Goal: Transaction & Acquisition: Purchase product/service

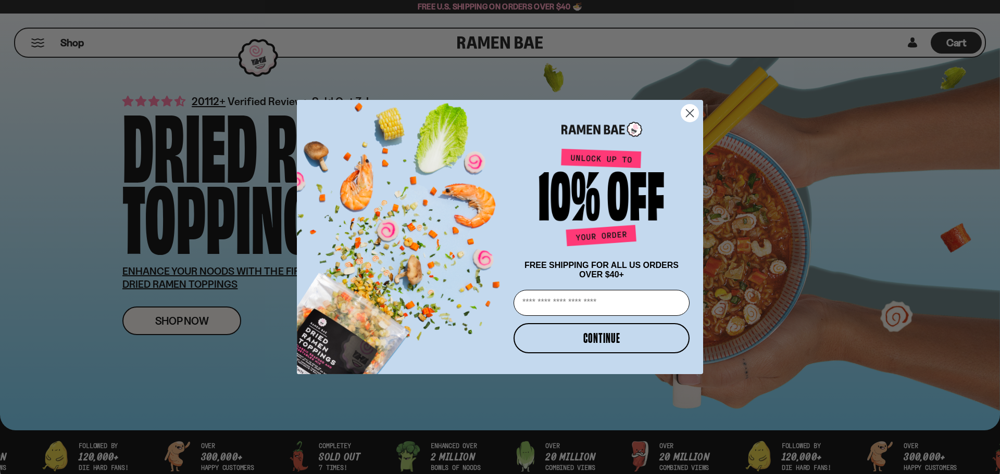
click at [692, 114] on icon "Close dialog" at bounding box center [689, 113] width 7 height 7
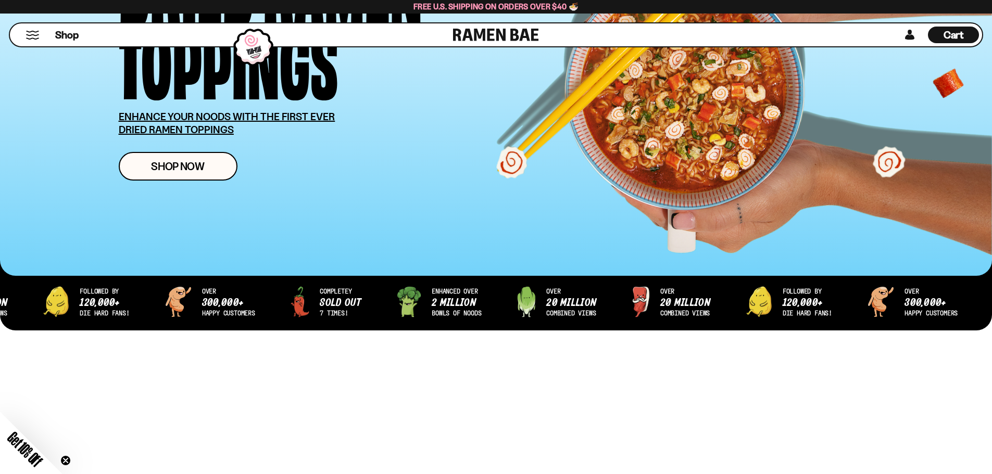
scroll to position [156, 0]
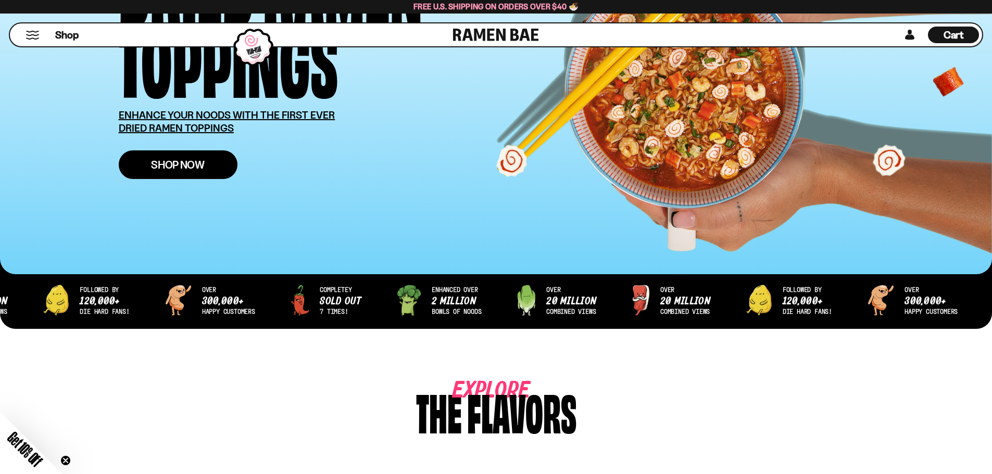
click at [181, 175] on link "Shop Now" at bounding box center [178, 164] width 119 height 29
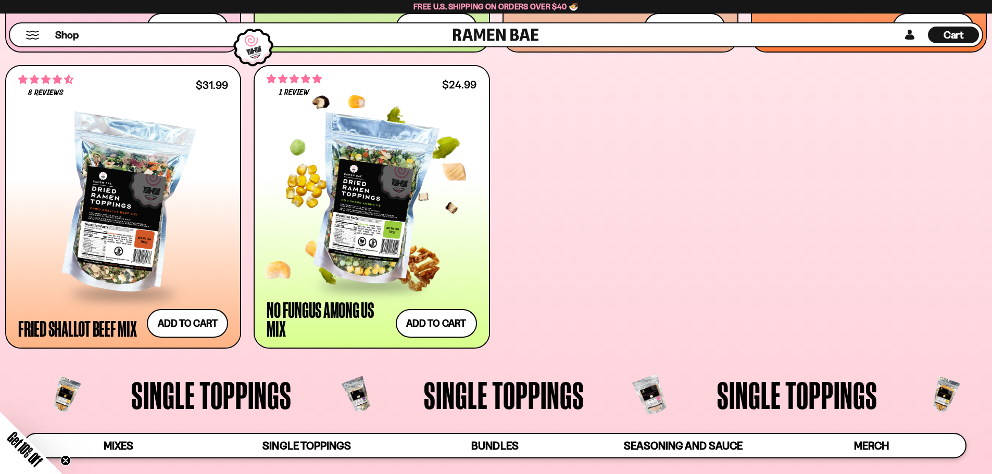
scroll to position [729, 0]
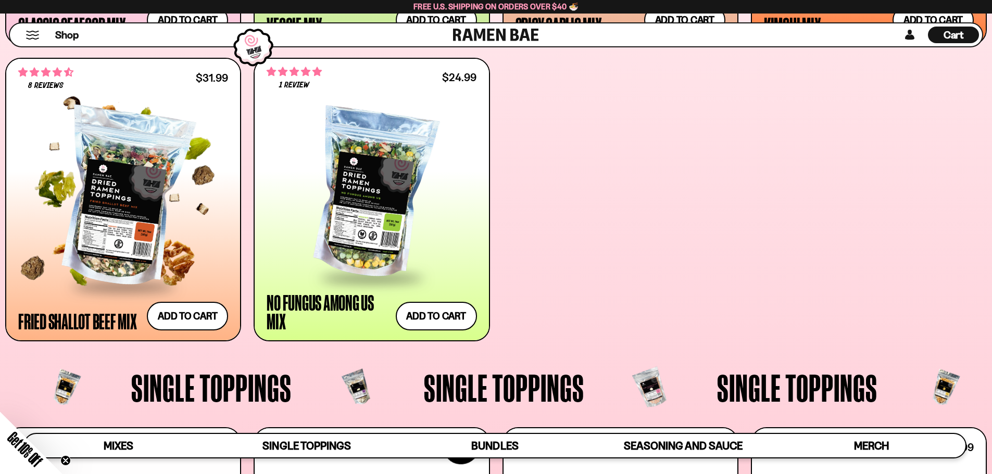
click at [116, 204] on div at bounding box center [123, 199] width 210 height 174
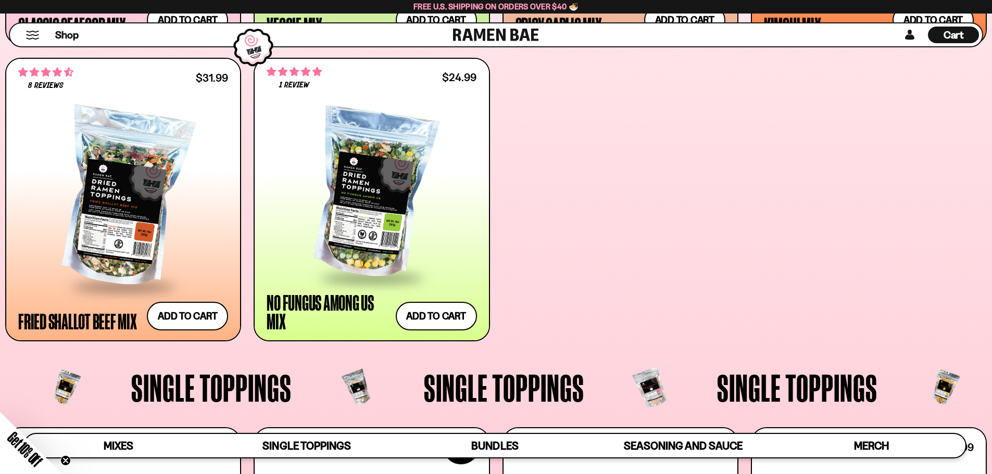
scroll to position [727, 0]
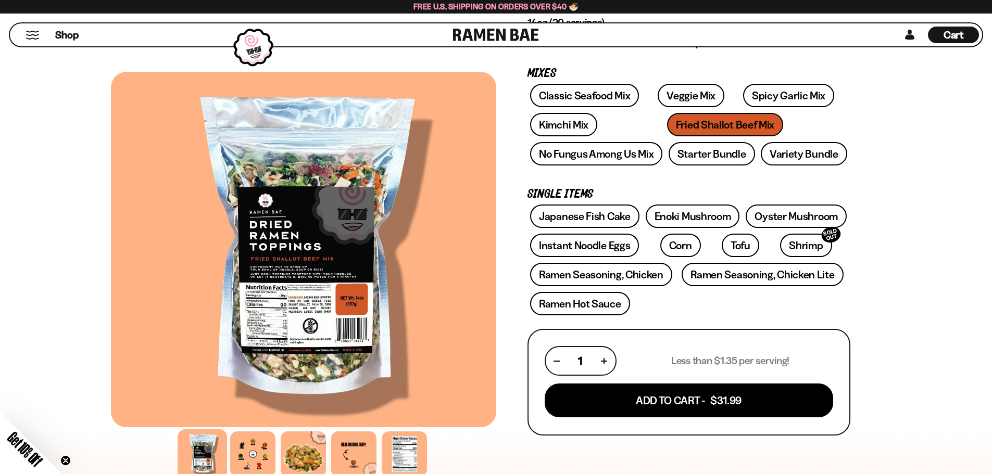
scroll to position [156, 0]
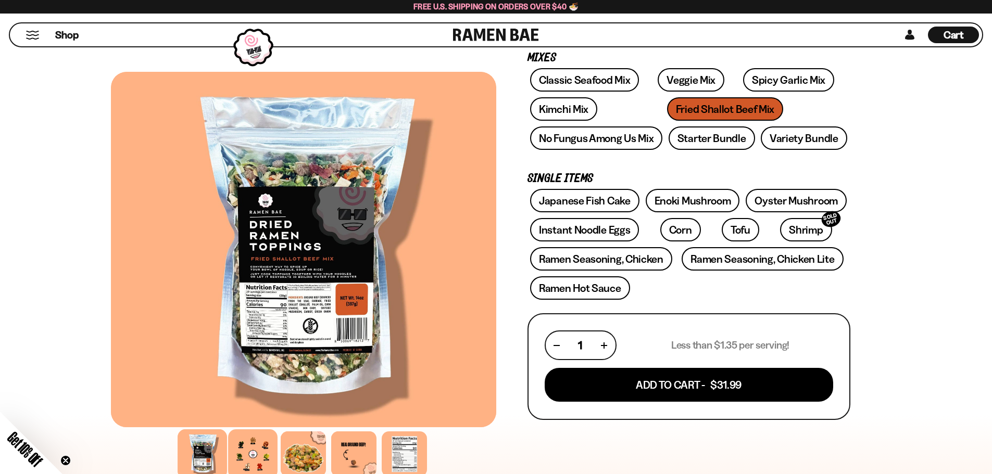
click at [241, 452] on div at bounding box center [252, 454] width 49 height 49
